Goal: Book appointment/travel/reservation

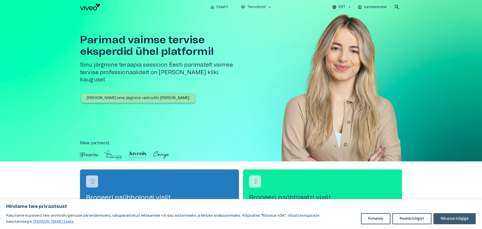
click at [448, 217] on button "Nõustun kõigiga" at bounding box center [454, 218] width 42 height 11
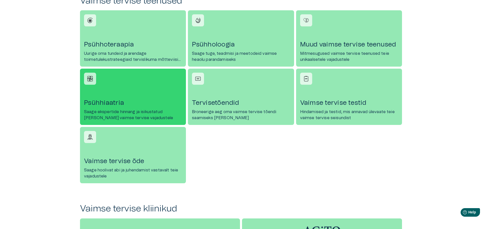
click at [158, 94] on link "Psühhiaatria Saage ekspertide hinnang ja isikustatud ravi teie vaimse tervise v…" at bounding box center [133, 97] width 106 height 56
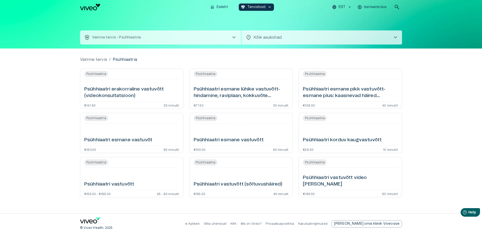
click at [351, 93] on h6 "Psühhiaatri esmane pikk vastuvõtt- esmane plus: kaasnevad häired (videokonsulta…" at bounding box center [350, 92] width 95 height 13
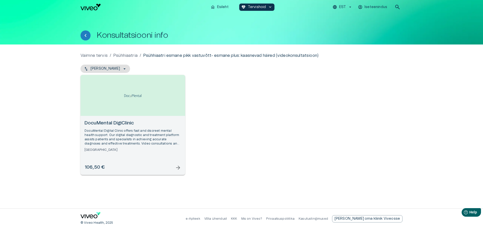
click at [144, 114] on div "Open selected supplier available booking dates" at bounding box center [132, 95] width 105 height 41
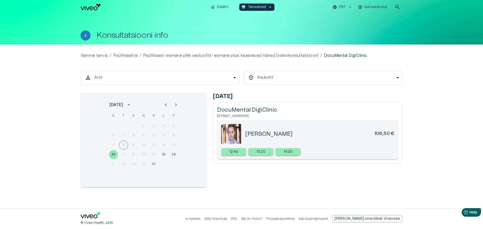
drag, startPoint x: 293, startPoint y: 133, endPoint x: 243, endPoint y: 135, distance: 50.8
click at [243, 135] on div "Aleksander Morar 106,50 €" at bounding box center [307, 134] width 173 height 20
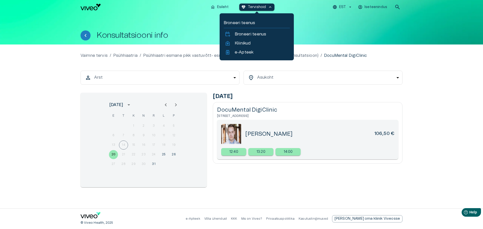
copy div "Aleksander Morar"
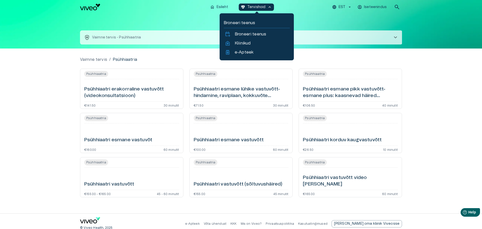
click at [263, 94] on h6 "Psühhiaatri esmane lühike vastuvõtt- hindamine, raviplaan, kokkuvõte (videokons…" at bounding box center [241, 92] width 95 height 13
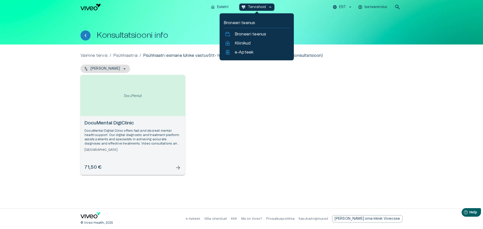
click at [139, 102] on img "Open selected supplier available booking dates" at bounding box center [133, 95] width 20 height 16
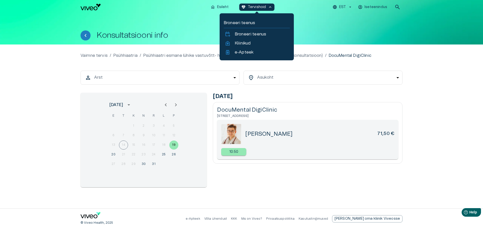
drag, startPoint x: 293, startPoint y: 131, endPoint x: 245, endPoint y: 132, distance: 48.0
click at [245, 132] on div "Vladislav Bartoš 71,50 €" at bounding box center [319, 133] width 149 height 7
copy h5 "Vladislav Bartoš"
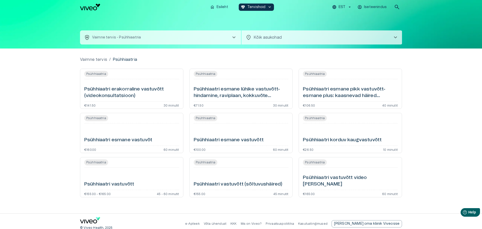
click at [240, 136] on div "Psühhiaatri esmane vastuvõtt" at bounding box center [241, 134] width 95 height 18
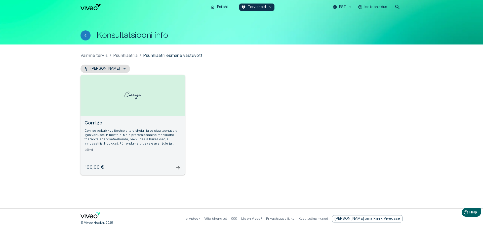
click at [134, 117] on div "Corrigo Corrigo pakub kvaliteetseid tervishoiu- ja sotsiaalteenuseid igas vanus…" at bounding box center [132, 145] width 105 height 59
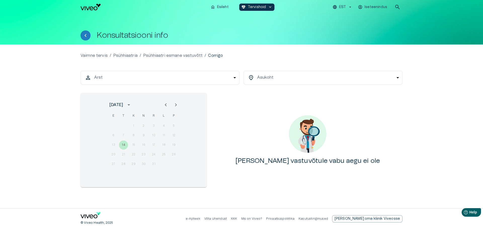
click at [126, 145] on div "13 14 15 16 17 18 19" at bounding box center [143, 145] width 80 height 9
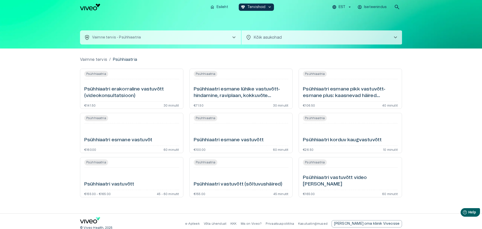
click at [122, 137] on h6 "Psühhiaatri esmane vastuvõt" at bounding box center [118, 140] width 68 height 7
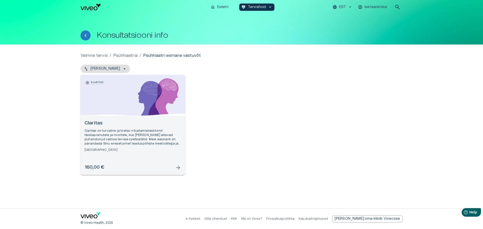
click at [122, 137] on p "Claritas on turvaline ja toetav nõustamiskeskkond täiskasvanutele ja noortele, …" at bounding box center [132, 137] width 97 height 17
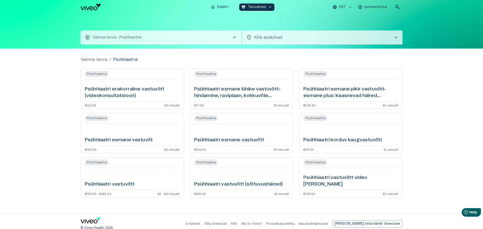
click at [325, 38] on body "Hindame teie privaatsust Kasutame küpsiseid teie sirvimiskogemuse parandamiseks…" at bounding box center [241, 114] width 483 height 229
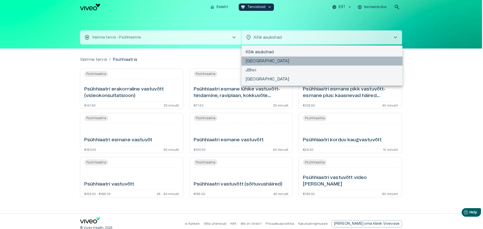
click at [256, 61] on li "Tallinn" at bounding box center [321, 61] width 161 height 9
type input "**********"
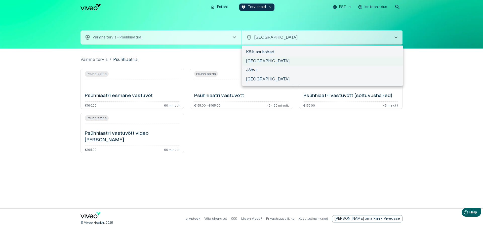
click at [285, 33] on body "Hindame teie privaatsust Kasutame küpsiseid teie sirvimiskogemuse parandamiseks…" at bounding box center [241, 114] width 483 height 229
click at [253, 78] on li "Tartu" at bounding box center [322, 79] width 161 height 9
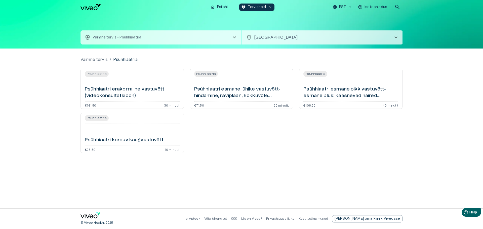
click at [352, 93] on h6 "Psühhiaatri esmane pikk vastuvõtt- esmane plus: kaasnevad häired (videokonsulta…" at bounding box center [350, 92] width 95 height 13
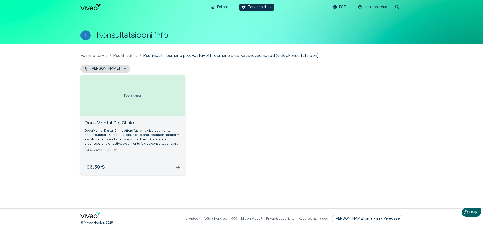
click at [111, 139] on p "DocuMental Digital Clinic offers fast and discreet mental health support. Our d…" at bounding box center [132, 137] width 97 height 17
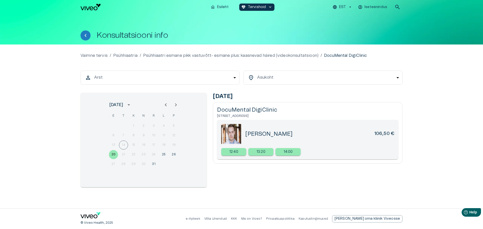
drag, startPoint x: 299, startPoint y: 136, endPoint x: 244, endPoint y: 130, distance: 55.2
click at [244, 130] on div "Aleksander Morar 106,50 €" at bounding box center [307, 134] width 173 height 20
copy h5 "Aleksander Morar"
